Goal: Information Seeking & Learning: Learn about a topic

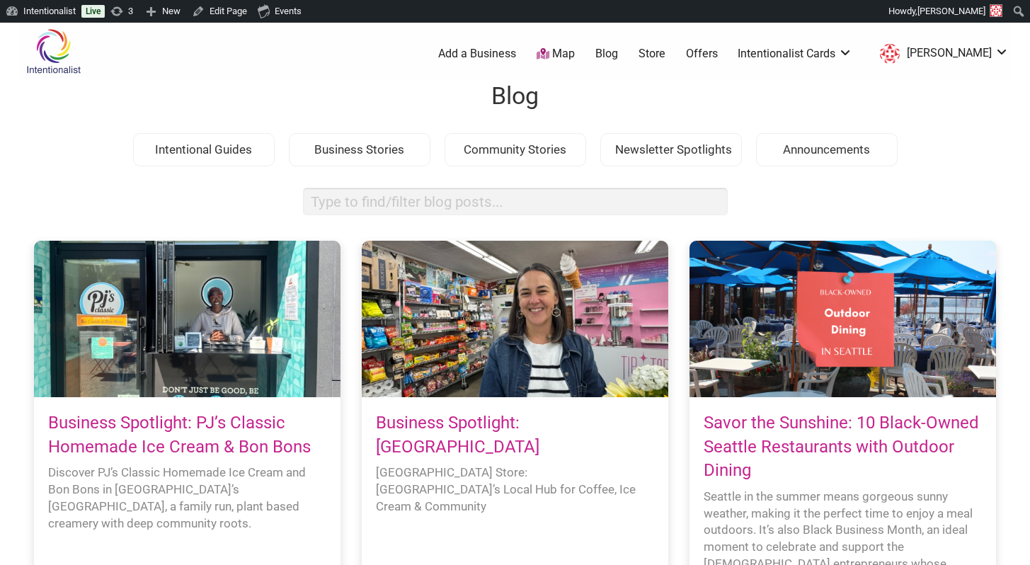
click at [181, 426] on link "Business Spotlight: PJ’s Classic Homemade Ice Cream & Bon Bons" at bounding box center [179, 435] width 263 height 44
click at [176, 449] on link "Business Spotlight: PJ’s Classic Homemade Ice Cream & Bon Bons" at bounding box center [179, 435] width 263 height 44
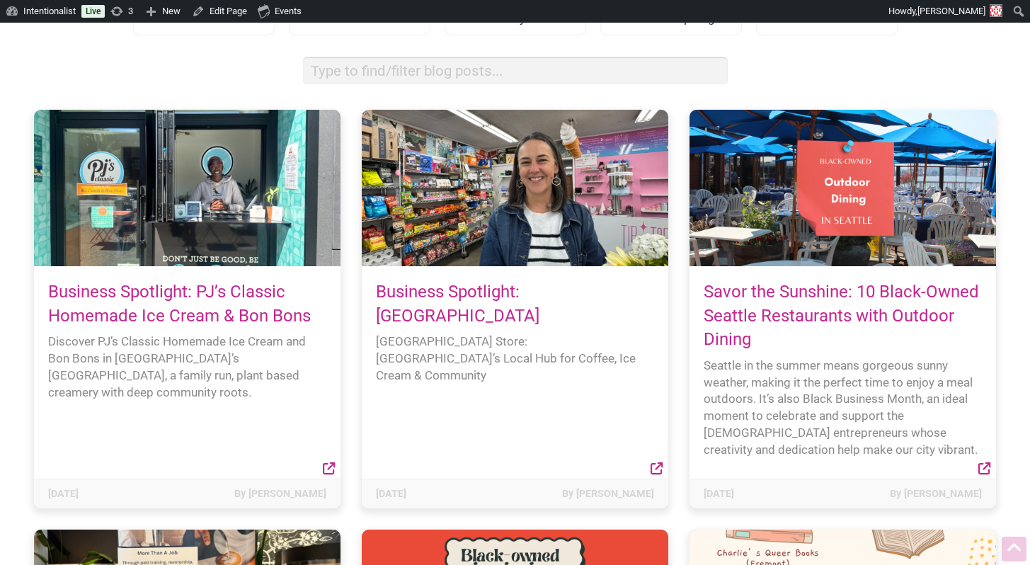
scroll to position [132, 0]
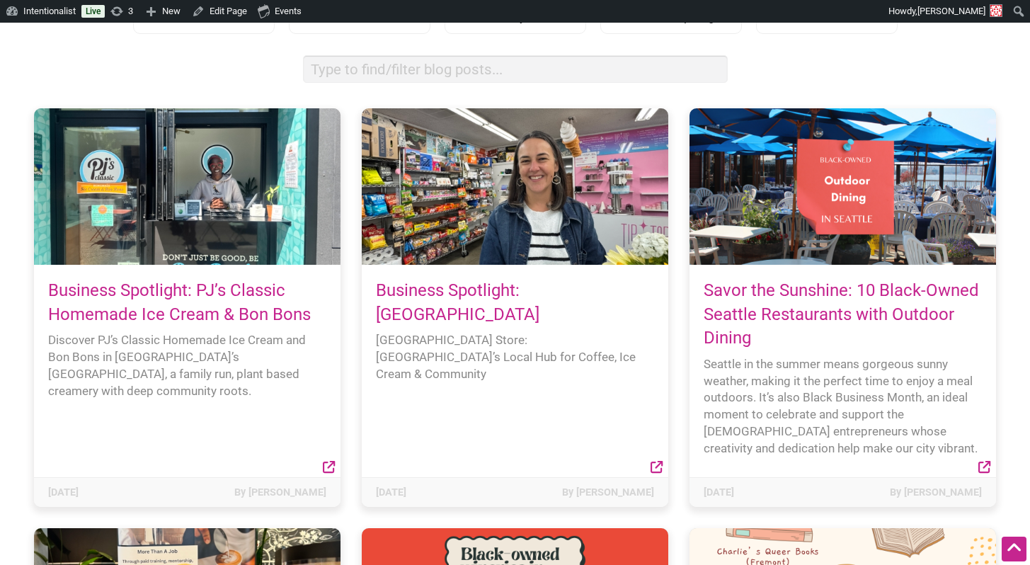
click at [328, 464] on icon at bounding box center [329, 467] width 12 height 12
click at [194, 275] on div "Business Spotlight: PJ’s Classic Homemade Ice Cream & Bon Bons Discover PJ’s Cl…" at bounding box center [187, 371] width 306 height 212
click at [190, 302] on h4 "Business Spotlight: PJ’s Classic Homemade Ice Cream & Bon Bons" at bounding box center [187, 302] width 278 height 47
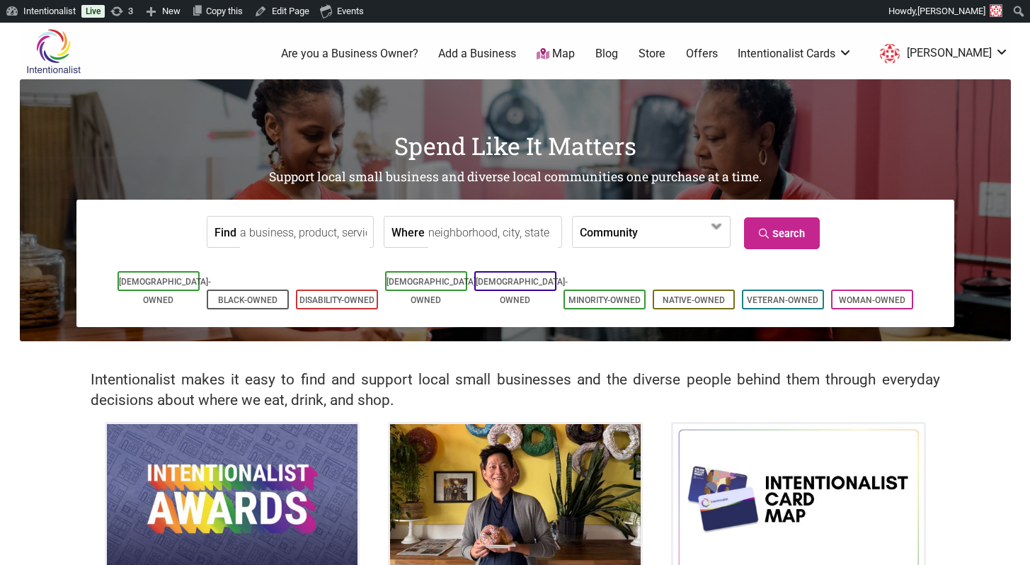
click at [665, 50] on link "Store" at bounding box center [651, 54] width 27 height 16
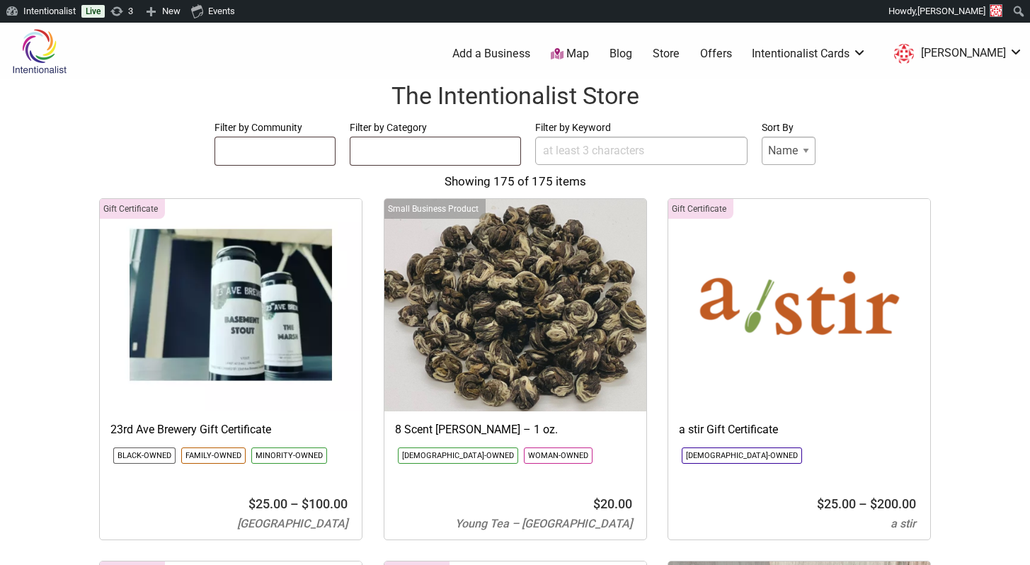
select select
click at [632, 46] on link "Blog" at bounding box center [620, 54] width 23 height 16
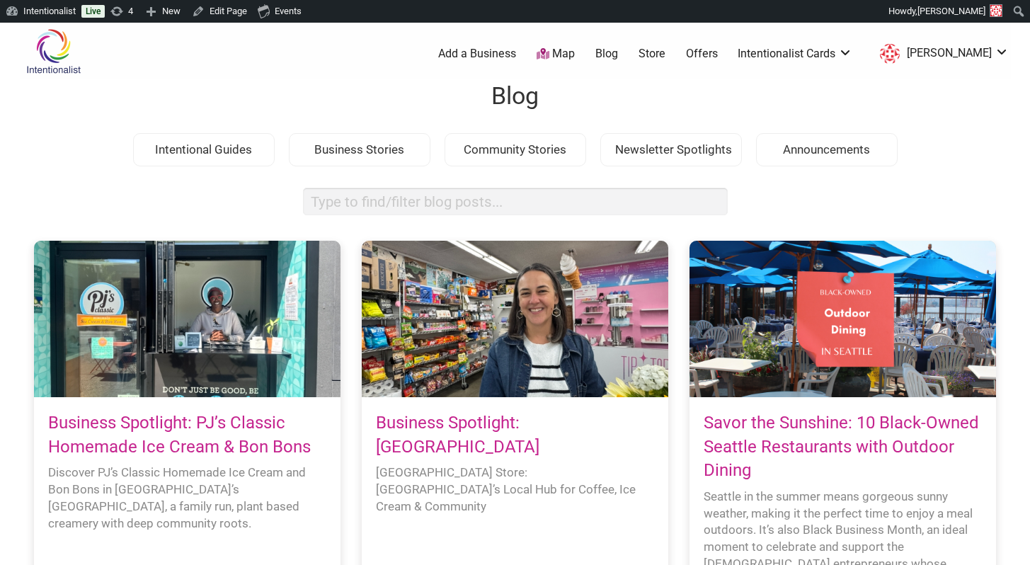
click at [224, 416] on link "Business Spotlight: PJ’s Classic Homemade Ice Cream & Bon Bons" at bounding box center [179, 435] width 263 height 44
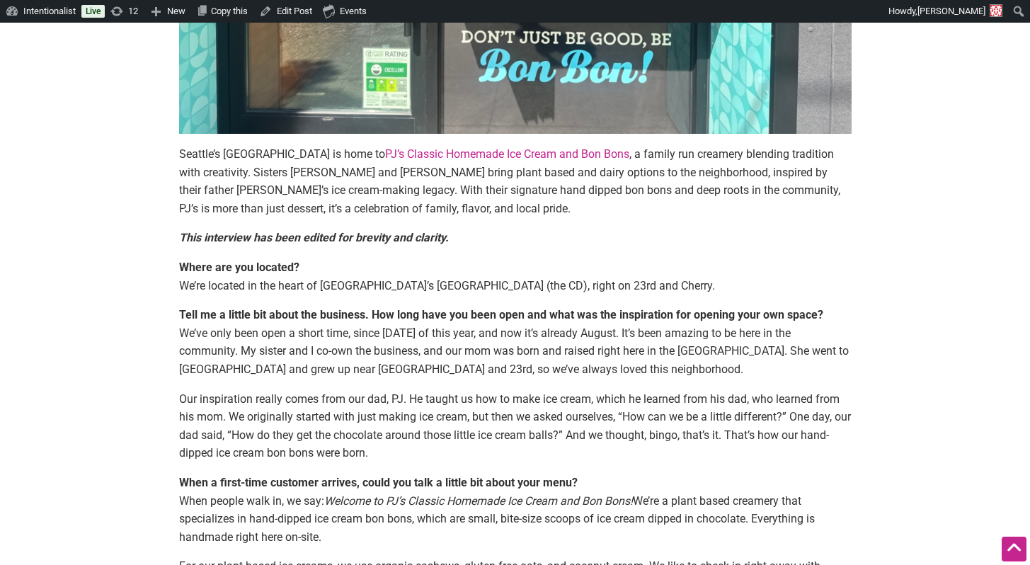
scroll to position [549, 0]
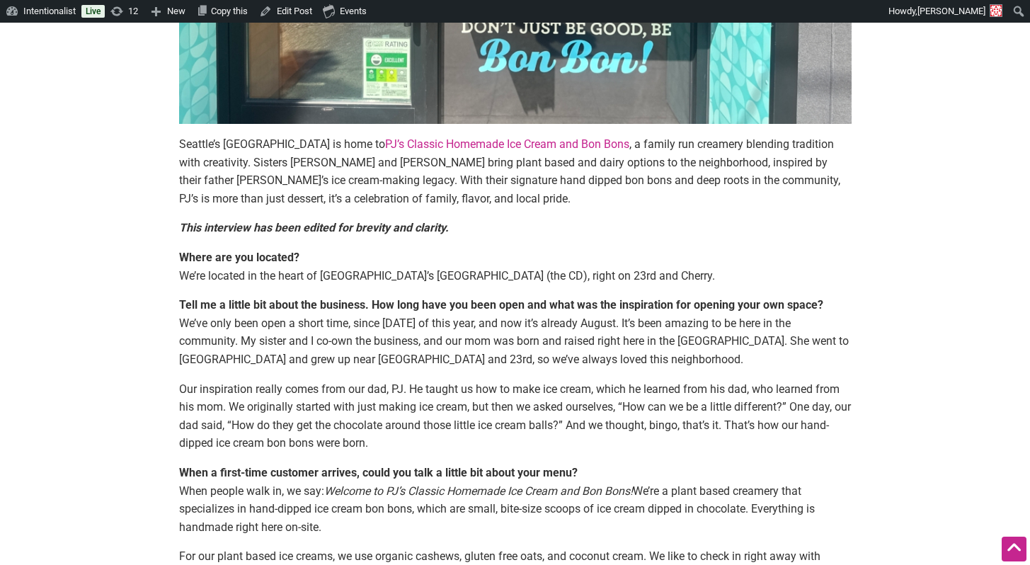
click at [271, 195] on p "Seattle’s [GEOGRAPHIC_DATA] is home to PJ’s Classic Homemade Ice Cream and Bon …" at bounding box center [515, 171] width 672 height 72
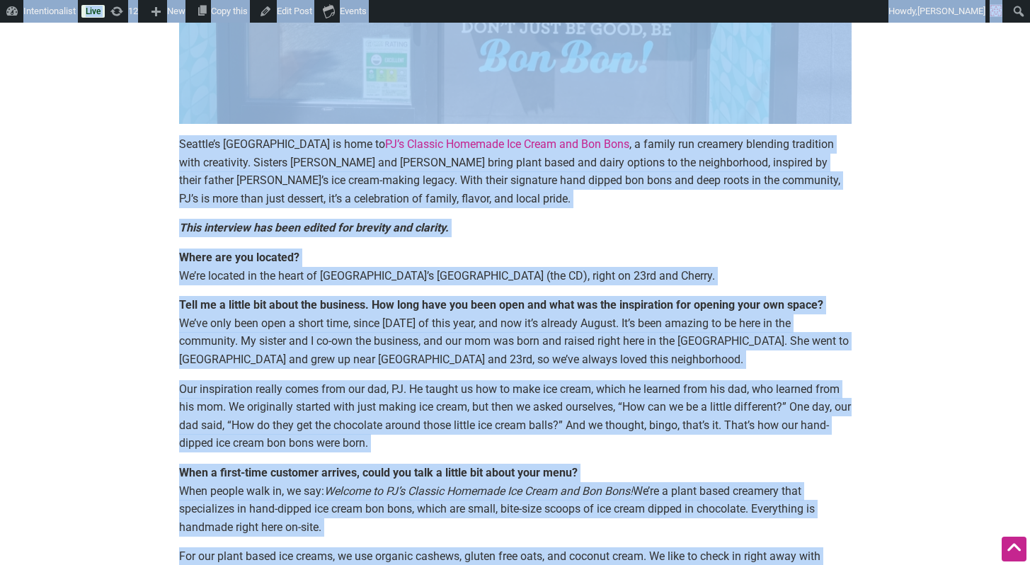
click at [271, 195] on p "Seattle’s [GEOGRAPHIC_DATA] is home to PJ’s Classic Homemade Ice Cream and Bon …" at bounding box center [515, 171] width 672 height 72
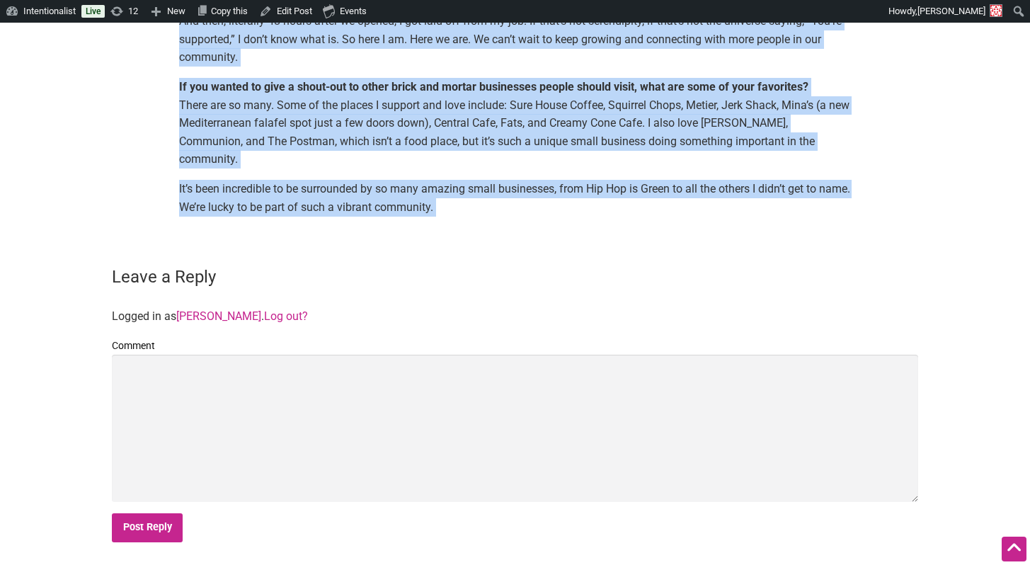
scroll to position [1522, 0]
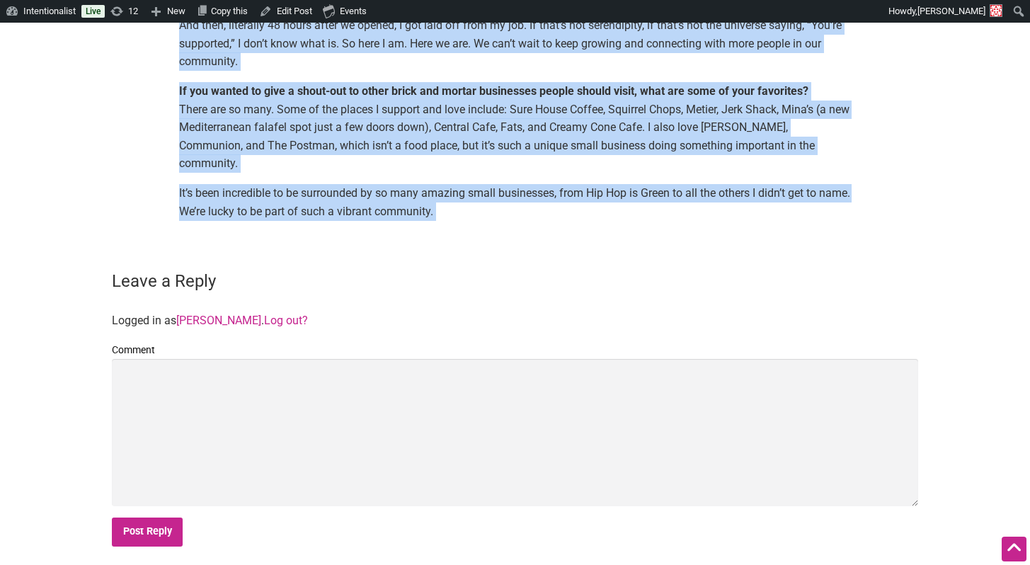
drag, startPoint x: 178, startPoint y: 144, endPoint x: 171, endPoint y: 260, distance: 116.3
copy main "Loremip’d Sitamet Consecte ad elit se DO’e Tempori Utlabore Etd Magna ali Eni A…"
